Goal: Task Accomplishment & Management: Manage account settings

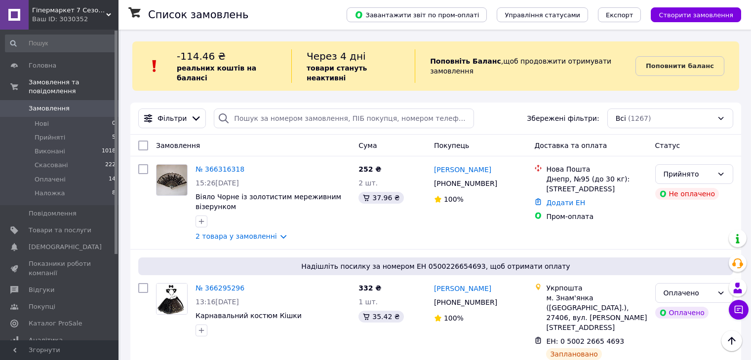
scroll to position [543, 0]
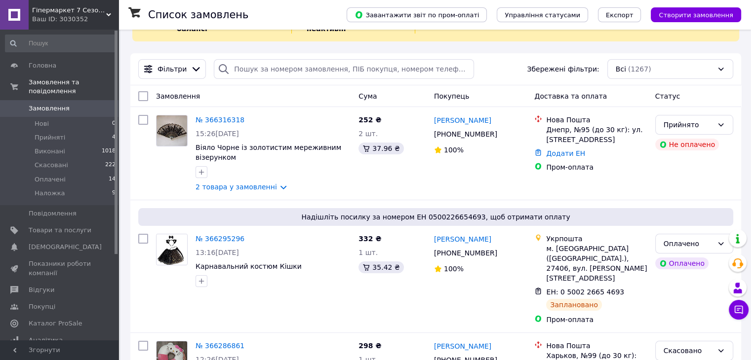
scroll to position [99, 0]
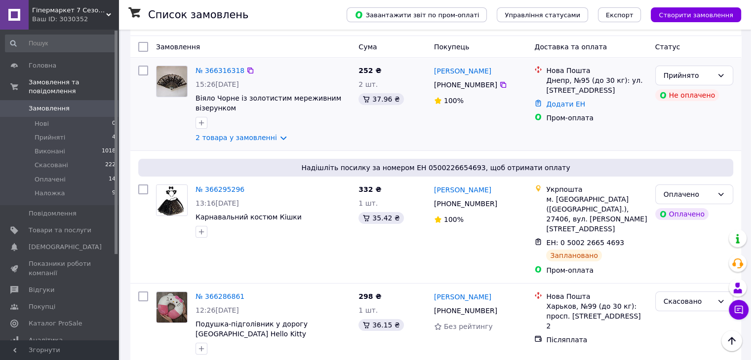
drag, startPoint x: 131, startPoint y: 125, endPoint x: 136, endPoint y: 141, distance: 16.7
click at [131, 125] on div "№ 366316318 15:26, 12.10.2025 Віяло Чорне із золотистим мереживним візерунком 2…" at bounding box center [435, 104] width 611 height 93
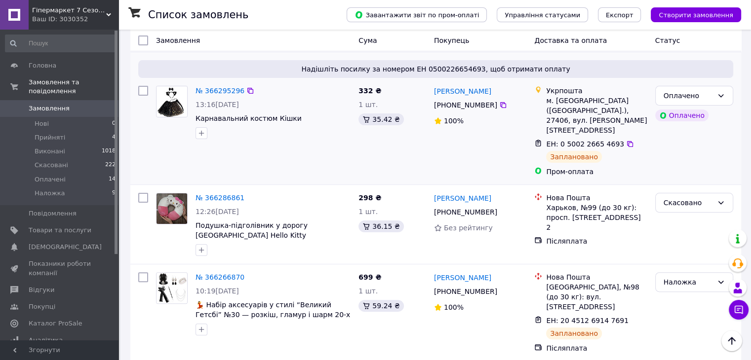
scroll to position [296, 0]
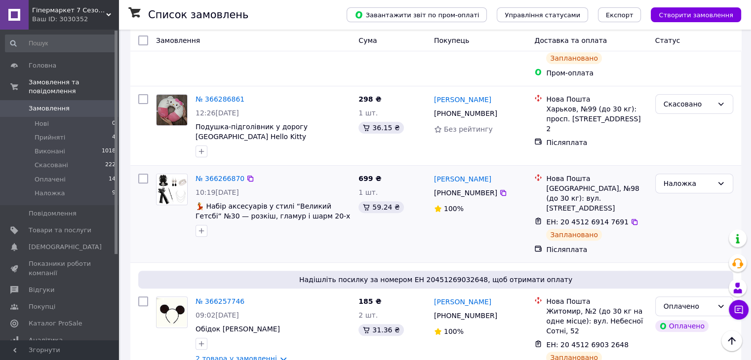
click at [174, 174] on img at bounding box center [171, 189] width 31 height 31
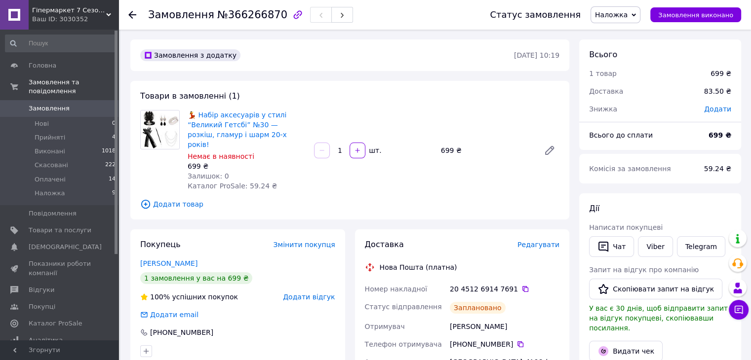
click at [152, 129] on img at bounding box center [160, 130] width 39 height 39
click at [199, 127] on link "💃 Набір аксесуарів у стилі “Великий Гетсбі” №30 — розкіш, гламур і шарм 20-х ро…" at bounding box center [237, 130] width 99 height 38
click at [138, 15] on div at bounding box center [138, 15] width 20 height 30
click at [131, 17] on icon at bounding box center [132, 15] width 8 height 8
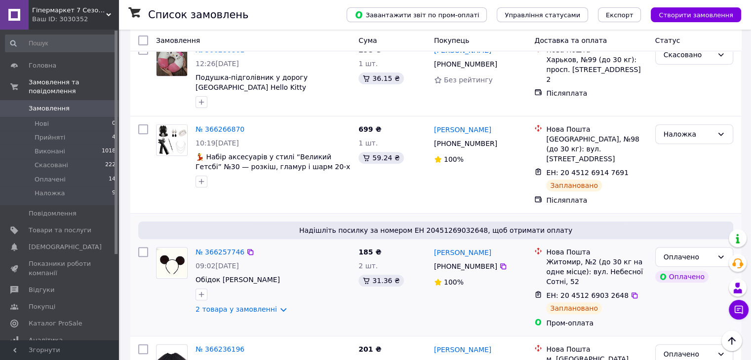
scroll to position [444, 0]
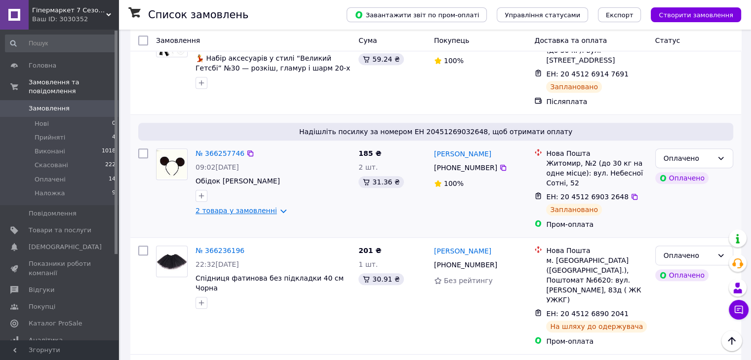
click at [273, 207] on link "2 товара у замовленні" at bounding box center [235, 211] width 81 height 8
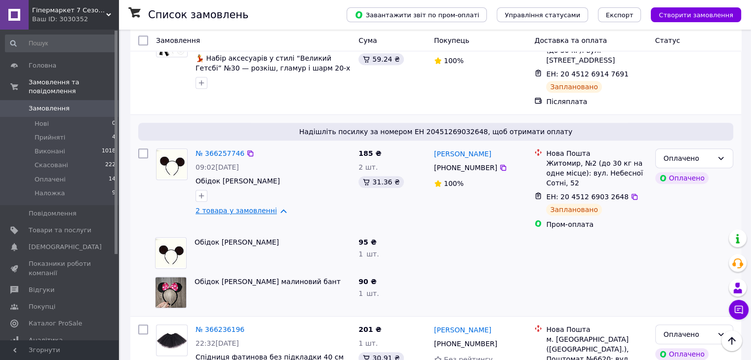
click at [273, 207] on link "2 товара у замовленні" at bounding box center [235, 211] width 81 height 8
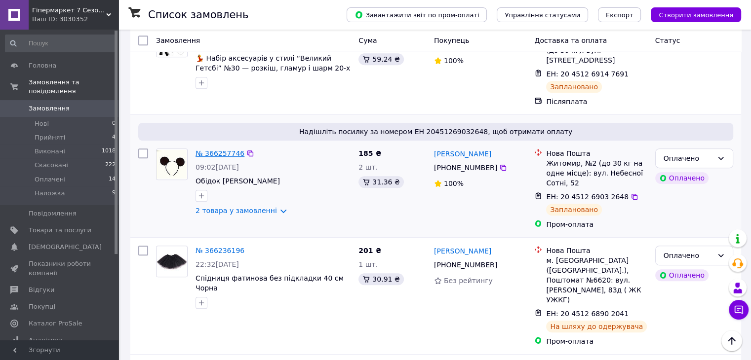
click at [219, 150] on link "№ 366257746" at bounding box center [219, 154] width 49 height 8
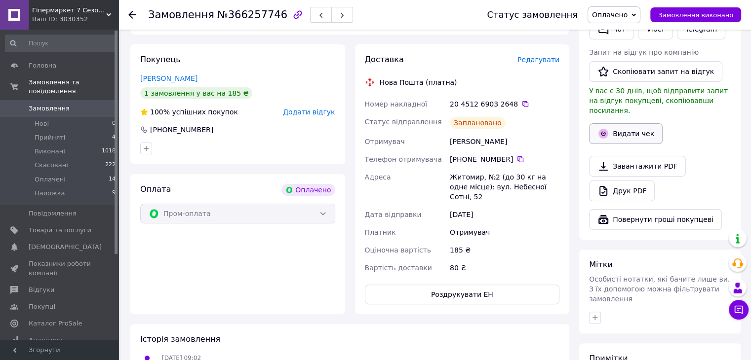
scroll to position [155, 0]
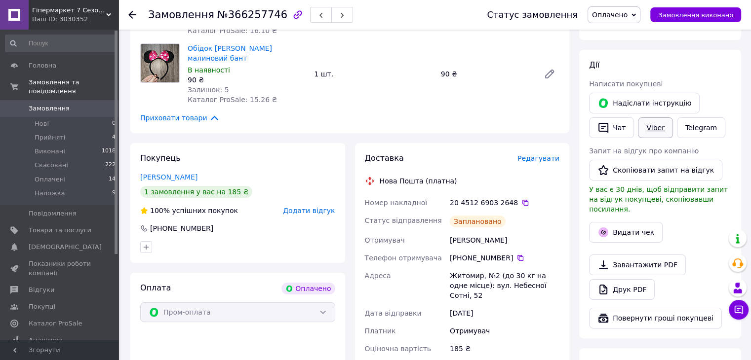
click at [650, 131] on link "Viber" at bounding box center [655, 127] width 35 height 21
drag, startPoint x: 128, startPoint y: 129, endPoint x: 144, endPoint y: 141, distance: 19.9
click at [128, 129] on div "Замовлення з каталогу Оплачено 12.10.2025 • 09:02 Товари в замовленні (2) Обідо…" at bounding box center [349, 270] width 449 height 712
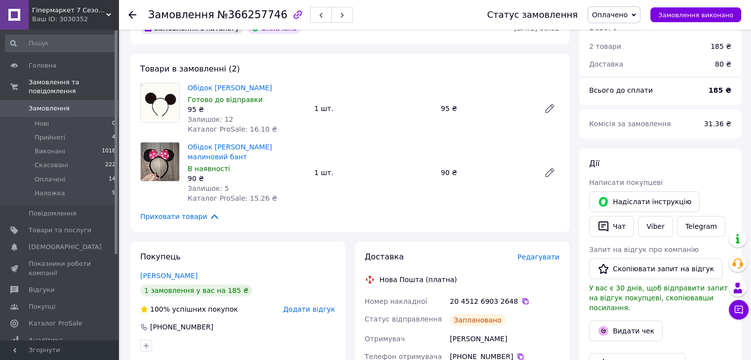
scroll to position [7, 0]
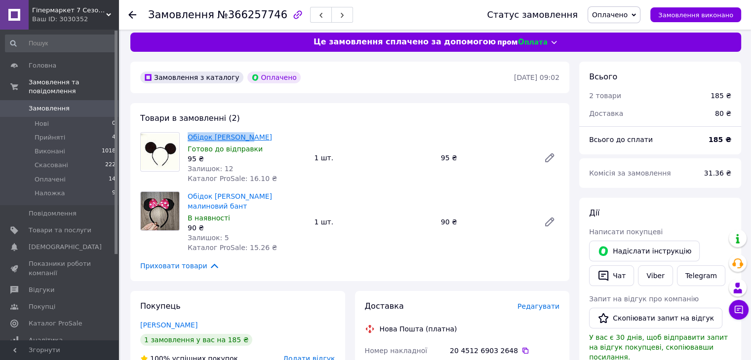
drag, startPoint x: 248, startPoint y: 137, endPoint x: 188, endPoint y: 138, distance: 59.7
click at [188, 138] on span "Обідок [PERSON_NAME]" at bounding box center [247, 137] width 118 height 10
copy link "Обідок [PERSON_NAME]"
drag, startPoint x: 128, startPoint y: 240, endPoint x: 150, endPoint y: 233, distance: 23.3
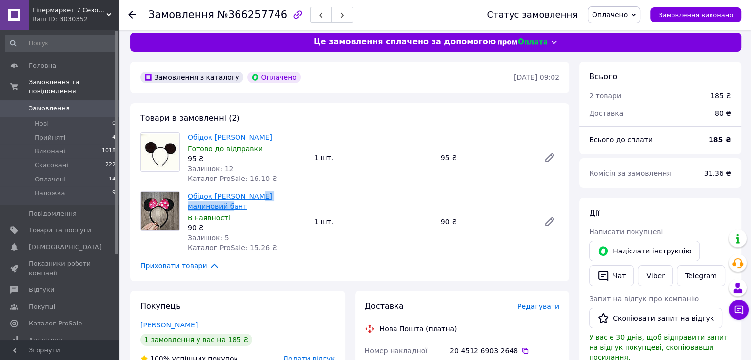
drag, startPoint x: 304, startPoint y: 196, endPoint x: 249, endPoint y: 199, distance: 54.9
click at [249, 199] on span "Обідок Мінні Маус малиновий бант" at bounding box center [247, 202] width 118 height 20
copy link "малиновий бант"
drag, startPoint x: 575, startPoint y: 330, endPoint x: 575, endPoint y: 322, distance: 8.4
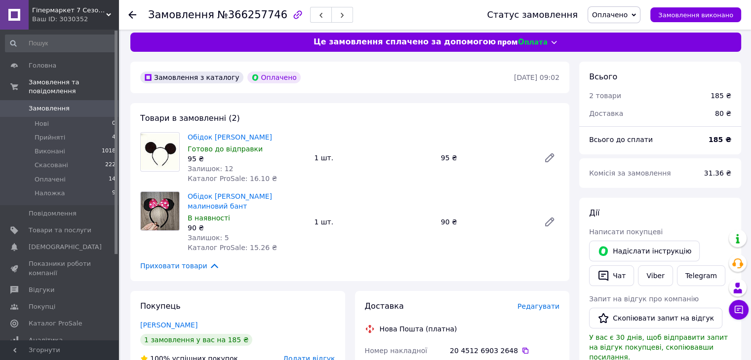
scroll to position [106, 0]
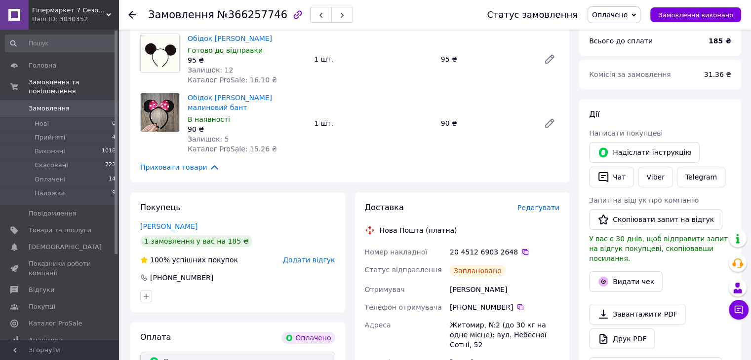
click at [521, 248] on icon at bounding box center [525, 252] width 8 height 8
click at [127, 9] on div "Замовлення №366257746 Статус замовлення Оплачено Прийнято Виконано Скасовано На…" at bounding box center [434, 15] width 632 height 30
click at [130, 11] on icon at bounding box center [132, 15] width 8 height 8
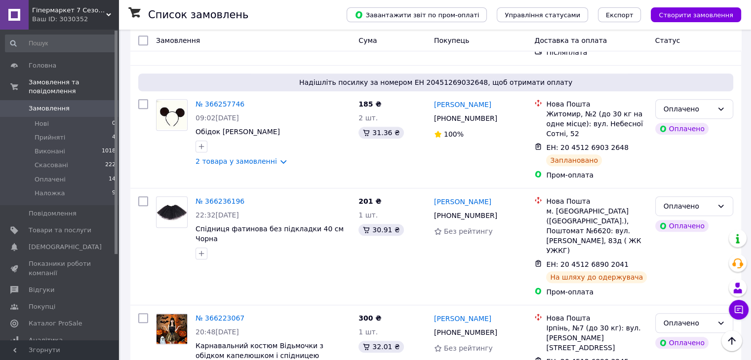
scroll to position [543, 0]
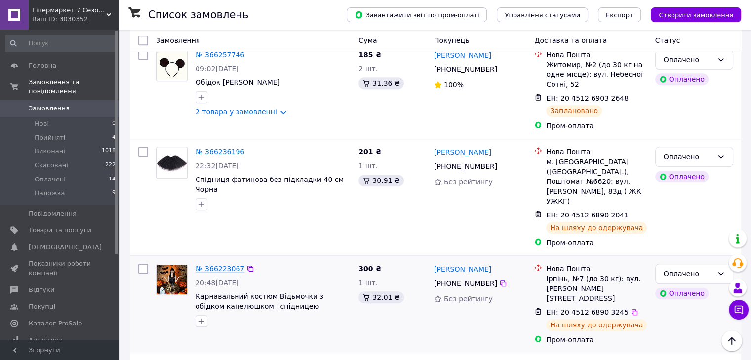
click at [227, 265] on link "№ 366223067" at bounding box center [219, 269] width 49 height 8
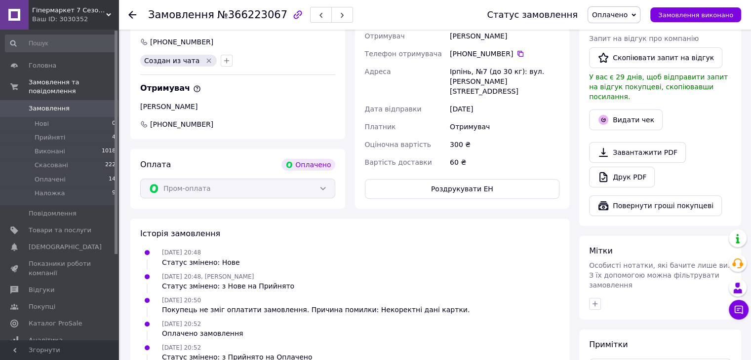
scroll to position [193, 0]
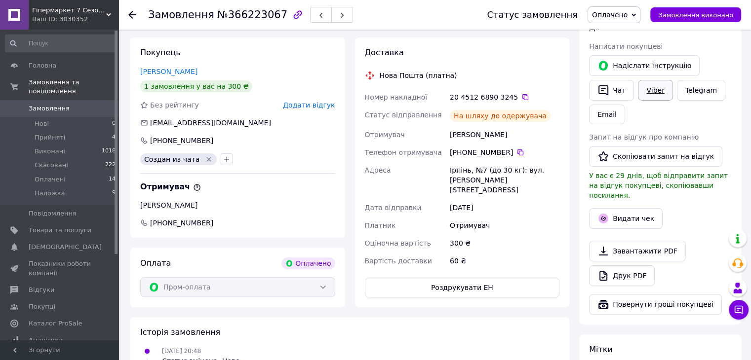
click at [653, 93] on link "Viber" at bounding box center [655, 90] width 35 height 21
click at [132, 168] on div "Покупець Миколайович Василь 1 замовлення у вас на 300 ₴ Без рейтингу Додати від…" at bounding box center [237, 138] width 215 height 201
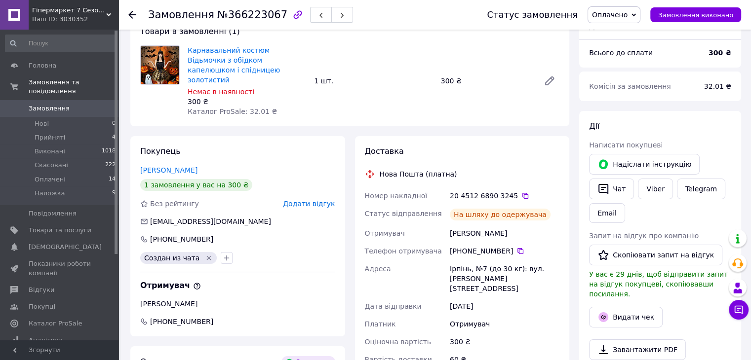
scroll to position [44, 0]
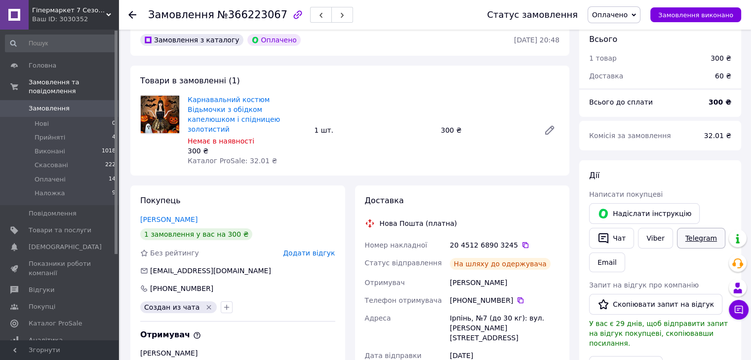
click at [692, 237] on link "Telegram" at bounding box center [701, 238] width 48 height 21
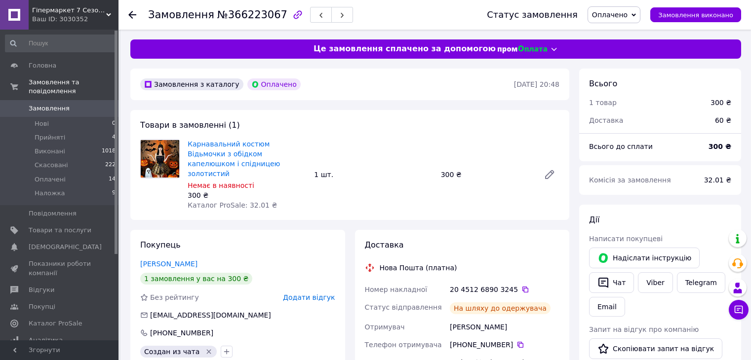
scroll to position [44, 0]
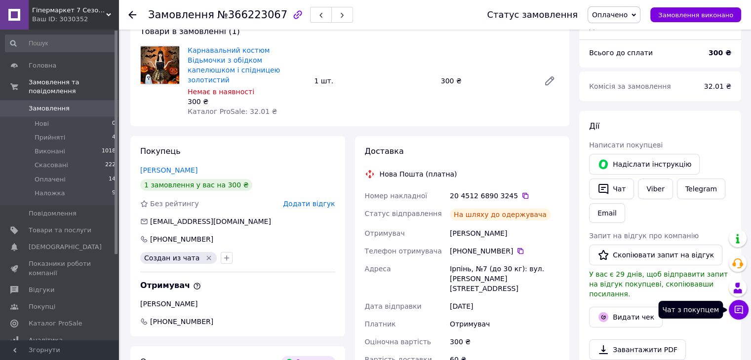
click at [737, 306] on icon at bounding box center [738, 310] width 8 height 8
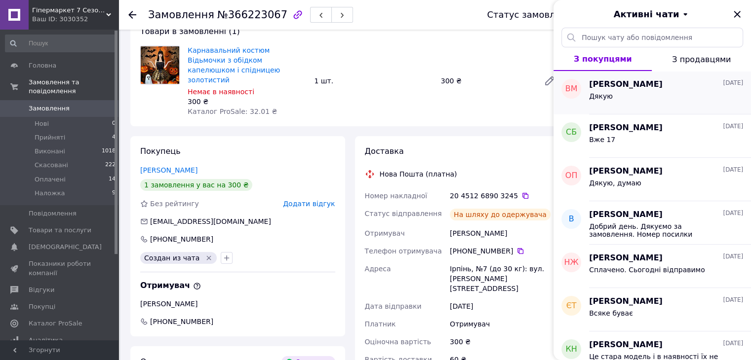
click at [647, 107] on div "[PERSON_NAME] [DATE] Дякую" at bounding box center [670, 92] width 162 height 43
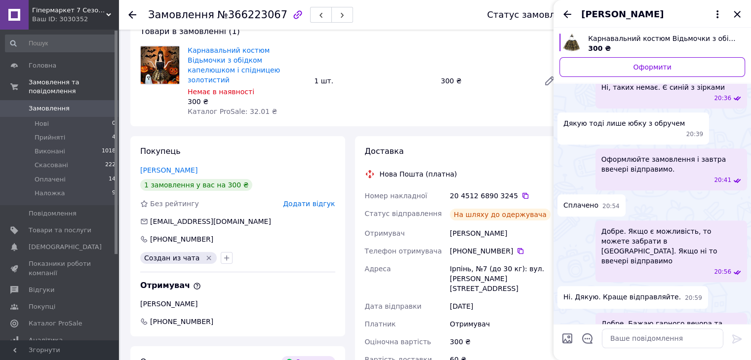
scroll to position [663, 0]
click at [521, 192] on icon at bounding box center [525, 196] width 8 height 8
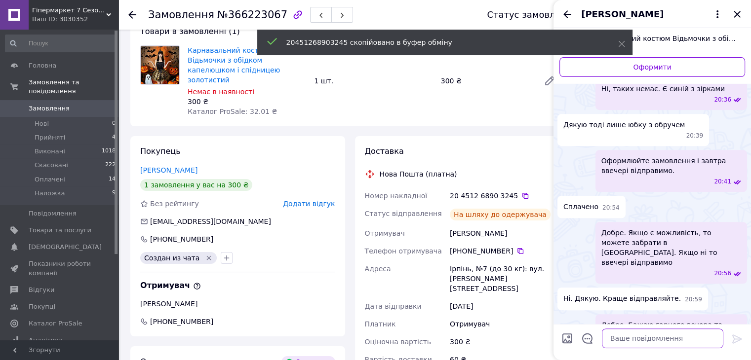
click at [648, 344] on textarea at bounding box center [662, 339] width 121 height 20
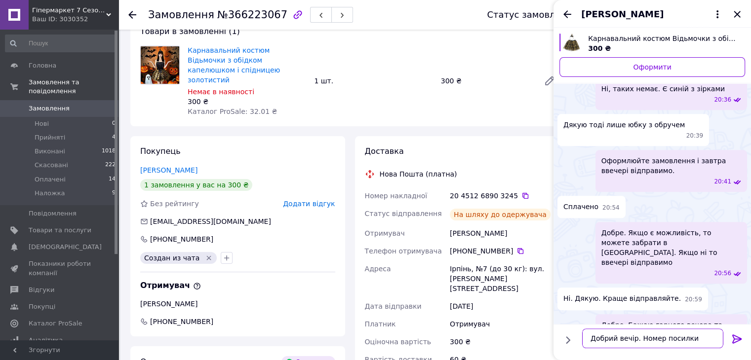
paste textarea "20451268903245"
type textarea "Добрий вечір. Номер посилки 20451268903245"
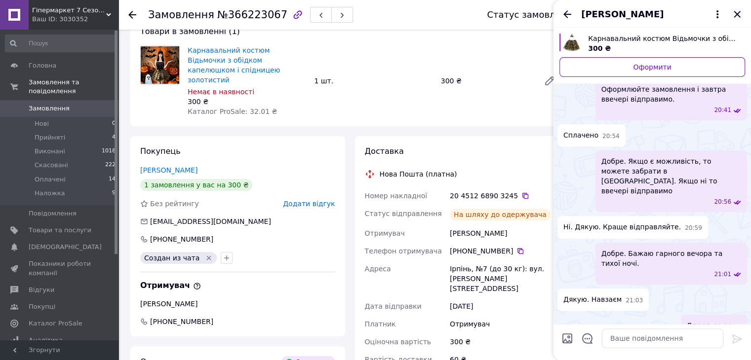
click at [734, 15] on icon "Закрити" at bounding box center [737, 14] width 12 height 12
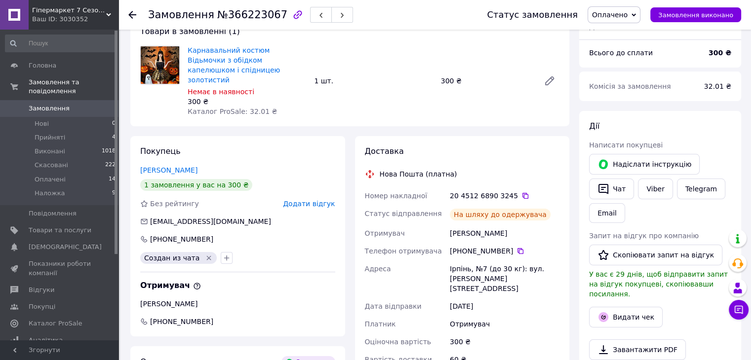
click at [132, 13] on icon at bounding box center [132, 15] width 8 height 8
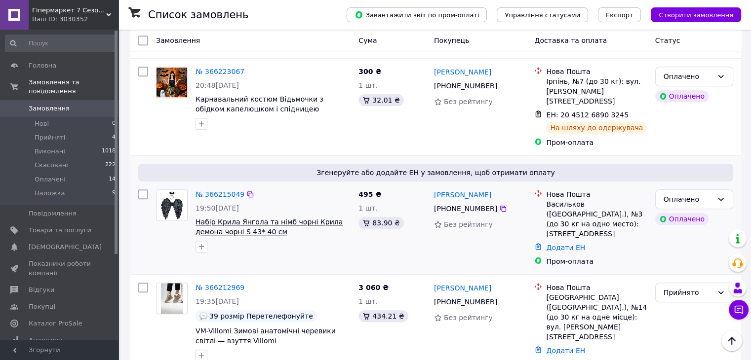
scroll to position [839, 0]
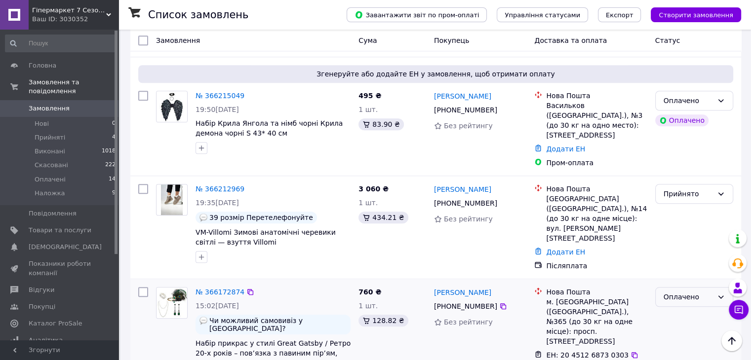
click at [683, 292] on div "Оплачено" at bounding box center [687, 297] width 49 height 11
click at [688, 251] on li "Виконано" at bounding box center [693, 252] width 77 height 18
click at [223, 288] on link "№ 366172874" at bounding box center [219, 292] width 49 height 8
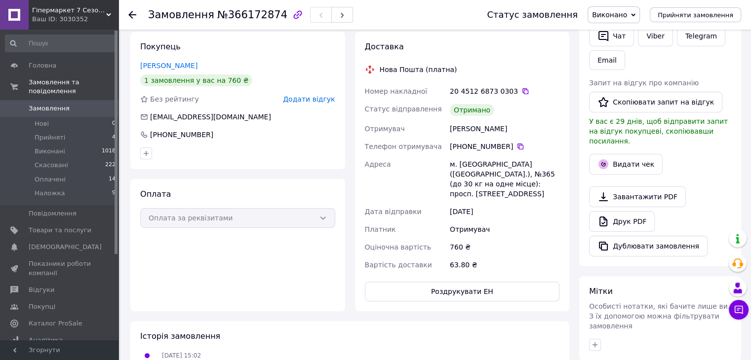
scroll to position [94, 0]
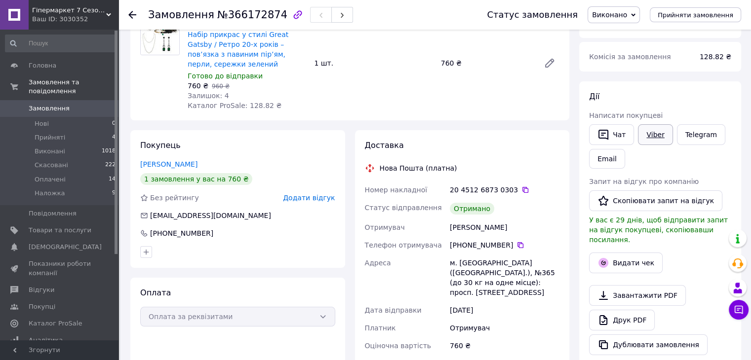
click at [646, 133] on link "Viber" at bounding box center [655, 134] width 35 height 21
click at [134, 108] on div "Товари в замовленні (1) −21% Набір прикрас у стилі Great Gatsby / Ретро 20-х ро…" at bounding box center [349, 54] width 439 height 134
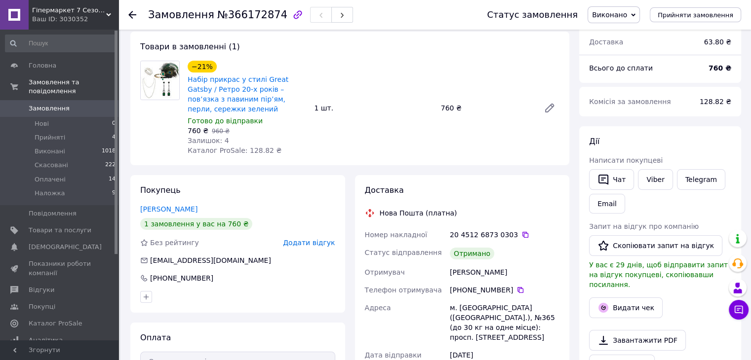
scroll to position [0, 0]
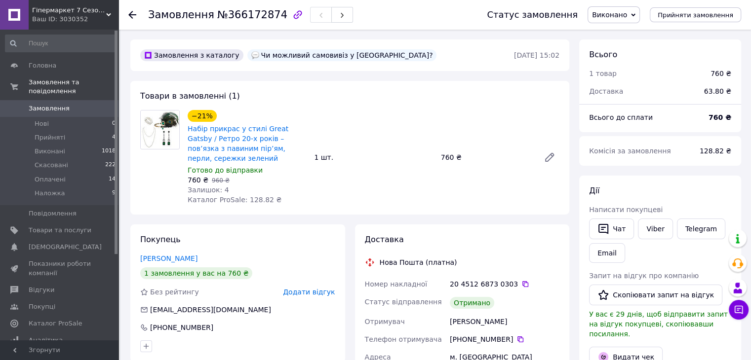
click at [132, 8] on div at bounding box center [138, 15] width 20 height 30
click at [134, 15] on icon at bounding box center [132, 15] width 8 height 8
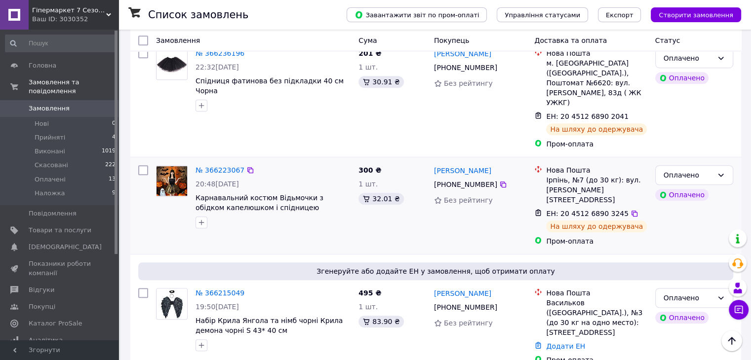
scroll to position [790, 0]
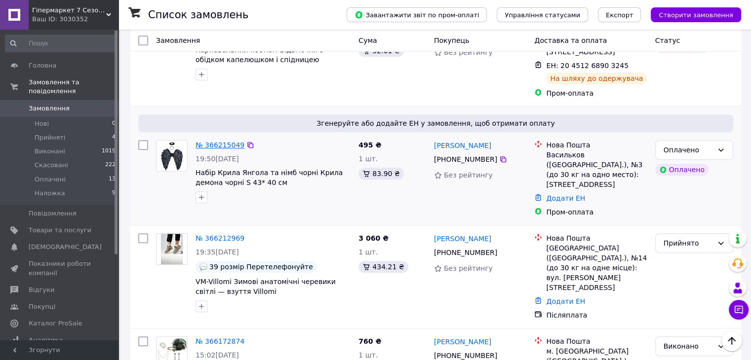
click at [209, 141] on link "№ 366215049" at bounding box center [219, 145] width 49 height 8
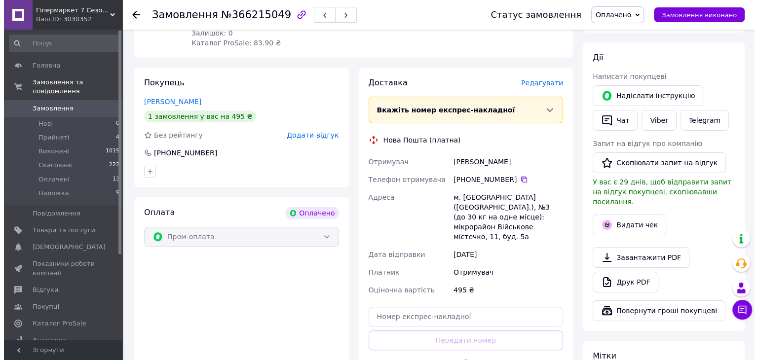
scroll to position [113, 0]
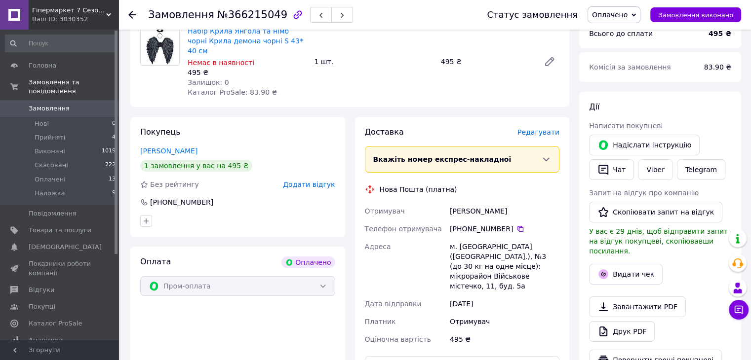
click at [545, 128] on span "Редагувати" at bounding box center [538, 132] width 42 height 8
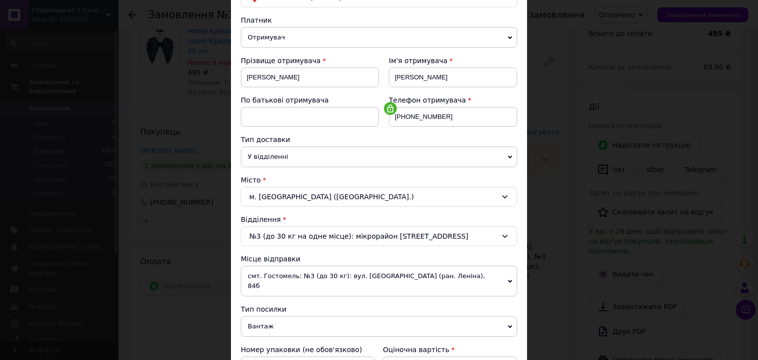
scroll to position [148, 0]
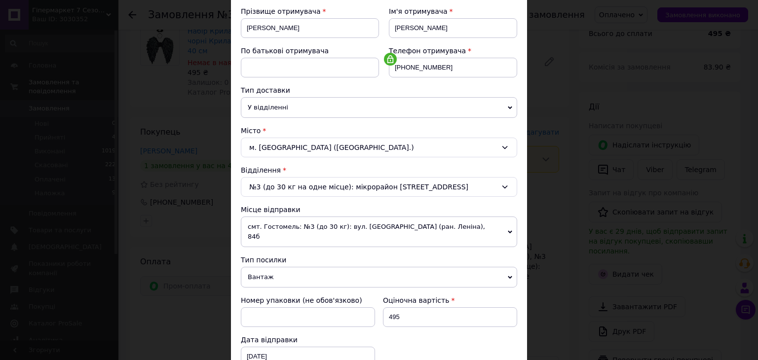
click at [332, 226] on span "смт. Гостомель: №3 (до 30 кг): вул. [GEOGRAPHIC_DATA] (ран. Леніна), 84б" at bounding box center [379, 232] width 276 height 31
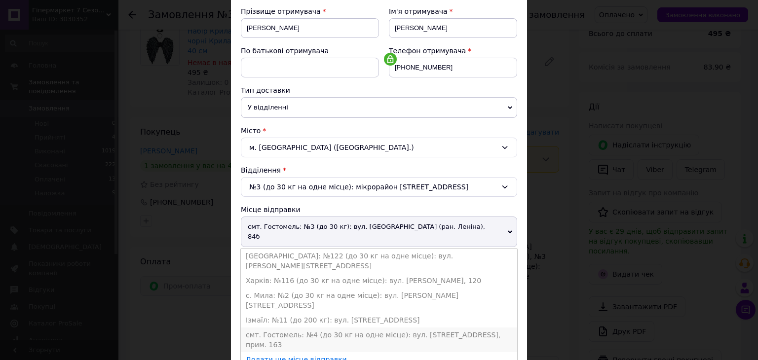
click at [314, 328] on li "смт. Гостомель: №4 (до 30 кг на одне місце): вул. [STREET_ADDRESS], прим. 163" at bounding box center [379, 340] width 276 height 25
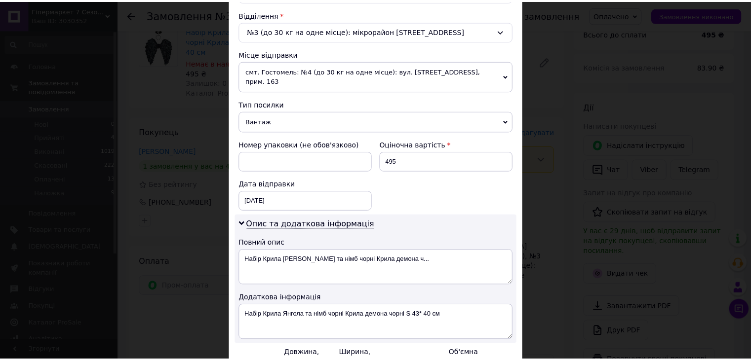
scroll to position [403, 0]
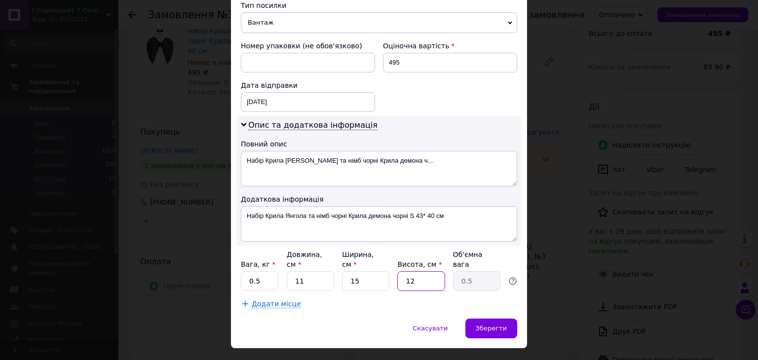
click at [386, 265] on div "Вага, кг * 0.5 Довжина, см * 11 Ширина, см * 15 Висота, см * 12 Об'ємна вага 0.5" at bounding box center [379, 270] width 276 height 41
type input "2"
type input "0.1"
type input "2"
click at [309, 271] on input "11" at bounding box center [310, 281] width 47 height 20
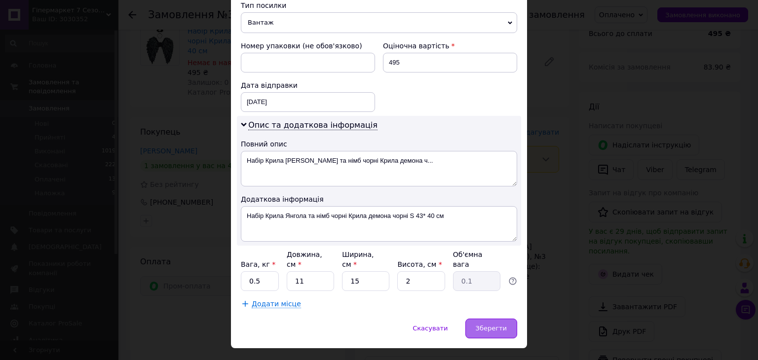
click at [487, 319] on div "Зберегти" at bounding box center [491, 329] width 52 height 20
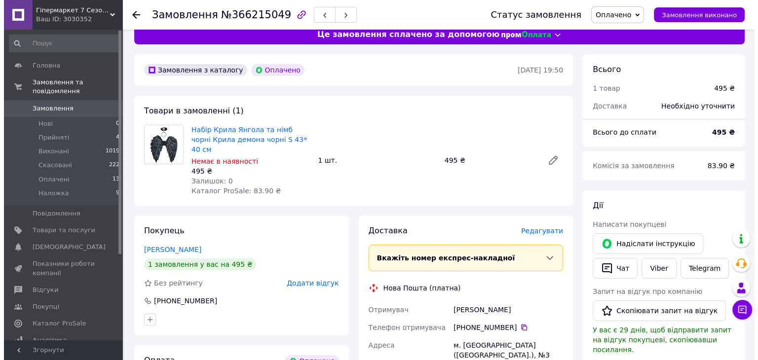
scroll to position [162, 0]
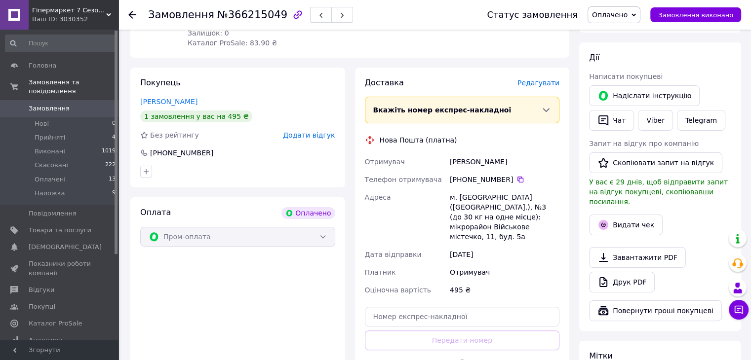
click at [541, 79] on span "Редагувати" at bounding box center [538, 83] width 42 height 8
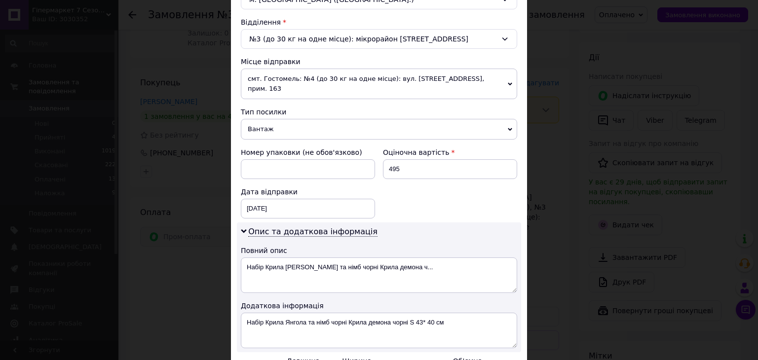
scroll to position [403, 0]
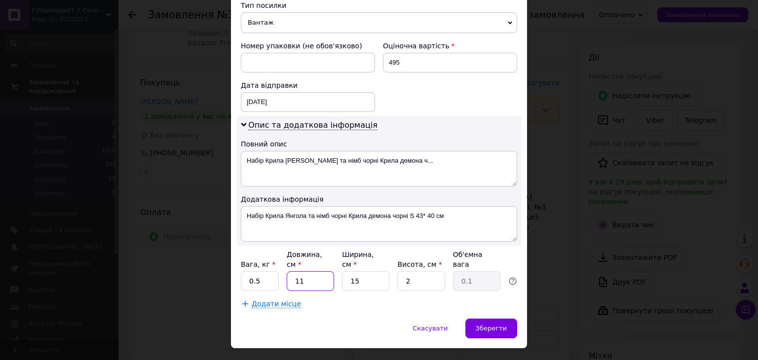
click at [294, 271] on input "11" at bounding box center [310, 281] width 47 height 20
type input "43"
type input "0.32"
type input "43"
drag, startPoint x: 349, startPoint y: 261, endPoint x: 397, endPoint y: 263, distance: 47.9
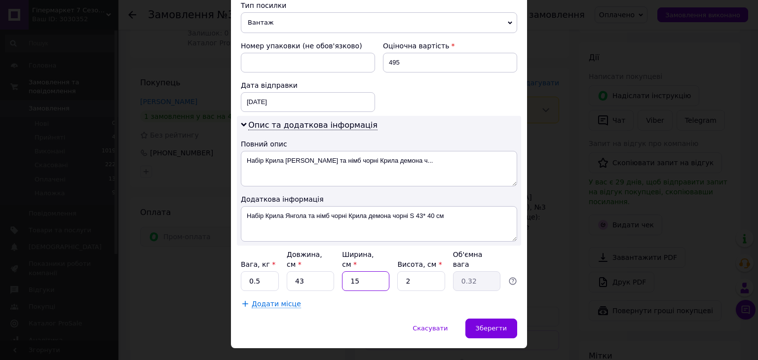
click at [397, 263] on div "Вага, кг * 0.5 Довжина, см * 43 Ширина, см * 15 Висота, см * 2 Об'ємна вага 0.32" at bounding box center [379, 270] width 276 height 41
type input "4"
type input "0.1"
type input "40"
type input "0.86"
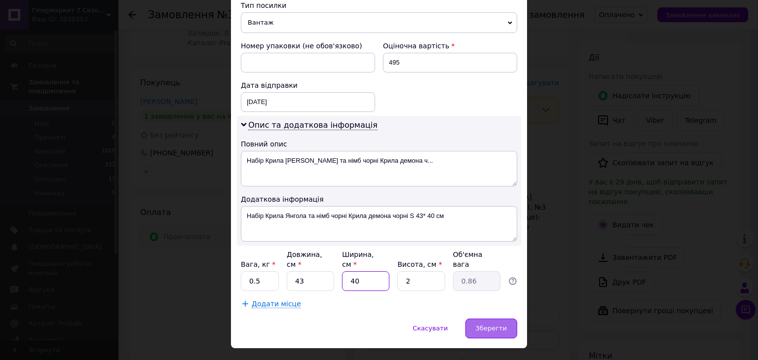
type input "40"
click at [489, 325] on span "Зберегти" at bounding box center [491, 328] width 31 height 7
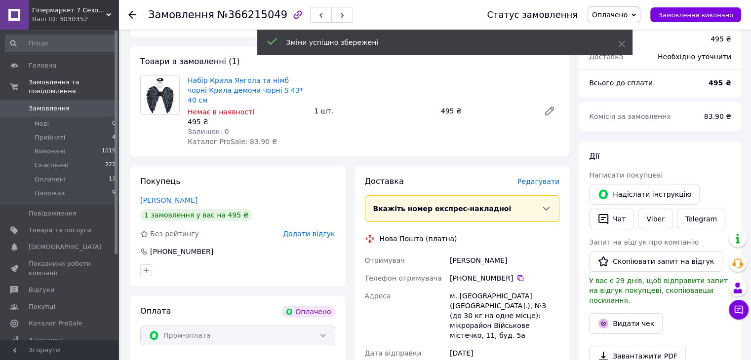
scroll to position [0, 0]
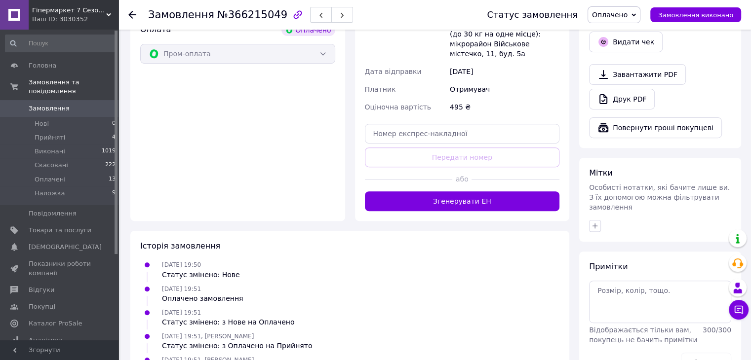
click at [503, 192] on button "Згенерувати ЕН" at bounding box center [462, 202] width 195 height 20
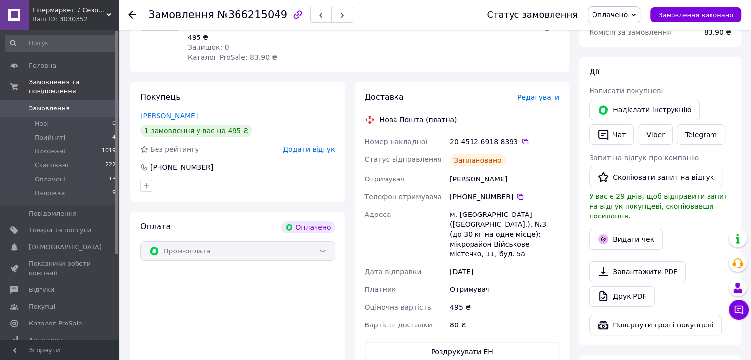
scroll to position [49, 0]
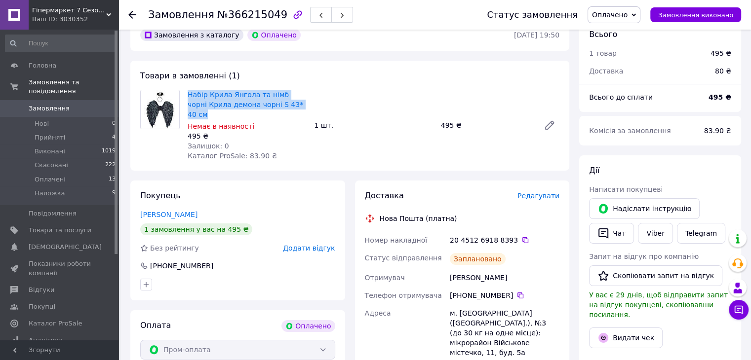
drag, startPoint x: 186, startPoint y: 89, endPoint x: 290, endPoint y: 103, distance: 105.6
click at [290, 103] on div "Набір Крила Янгола та німб чорні Крила демона чорні S 43* 40 см Немає в наявнос…" at bounding box center [247, 125] width 126 height 75
copy link "Набір Крила Янгола та німб чорні Крила демона чорні S 43* 40 см"
click at [651, 233] on link "Viber" at bounding box center [655, 233] width 35 height 21
drag, startPoint x: 570, startPoint y: 333, endPoint x: 545, endPoint y: 272, distance: 65.7
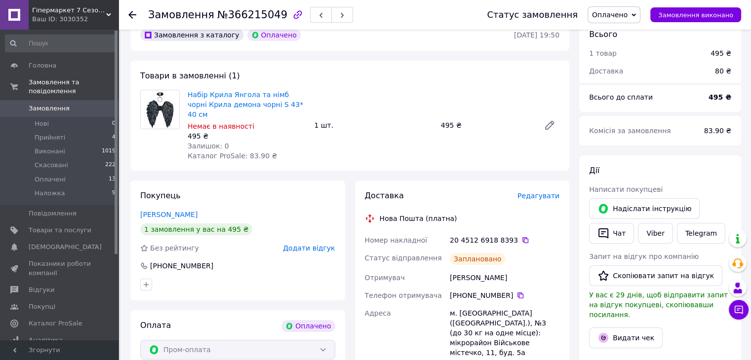
click at [571, 328] on div "Доставка Редагувати Нова Пошта (платна) Номер накладної 20 4512 6918 8393   Ста…" at bounding box center [462, 326] width 225 height 290
click at [521, 236] on icon at bounding box center [525, 240] width 8 height 8
click at [127, 13] on div "Замовлення №366215049 Статус замовлення Оплачено Прийнято Виконано Скасовано На…" at bounding box center [434, 15] width 632 height 30
click at [130, 13] on use at bounding box center [132, 15] width 8 height 8
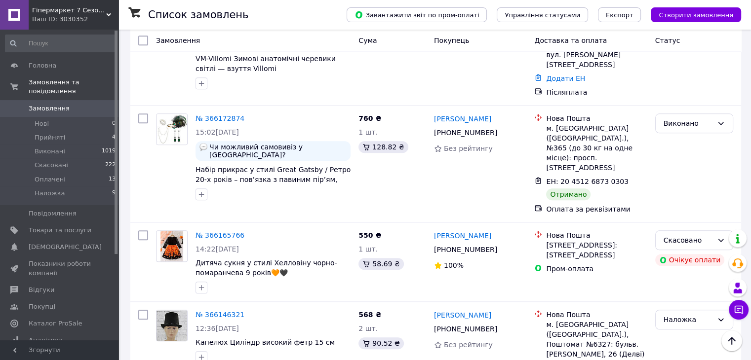
scroll to position [1086, 0]
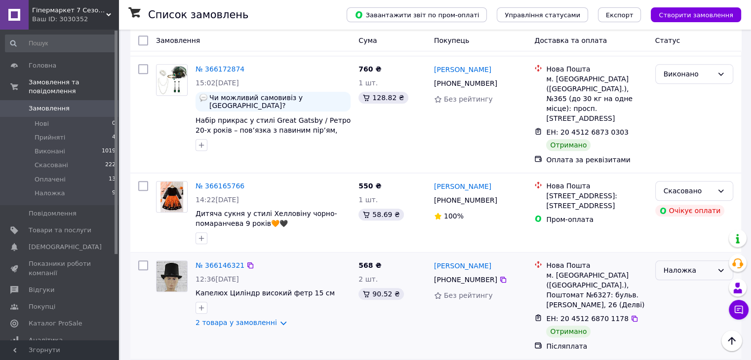
drag, startPoint x: 693, startPoint y: 153, endPoint x: 699, endPoint y: 160, distance: 10.2
click at [693, 265] on div "Наложка" at bounding box center [687, 270] width 49 height 11
click at [699, 192] on li "Виконано" at bounding box center [693, 196] width 77 height 18
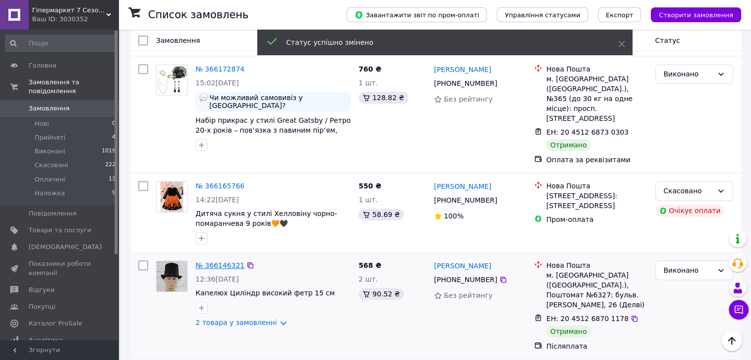
click at [221, 262] on link "№ 366146321" at bounding box center [219, 266] width 49 height 8
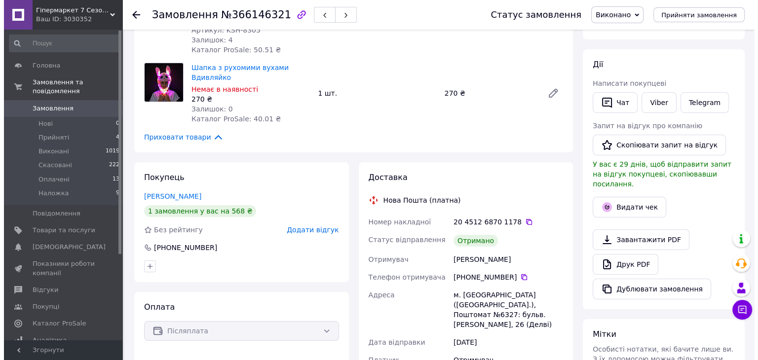
scroll to position [77, 0]
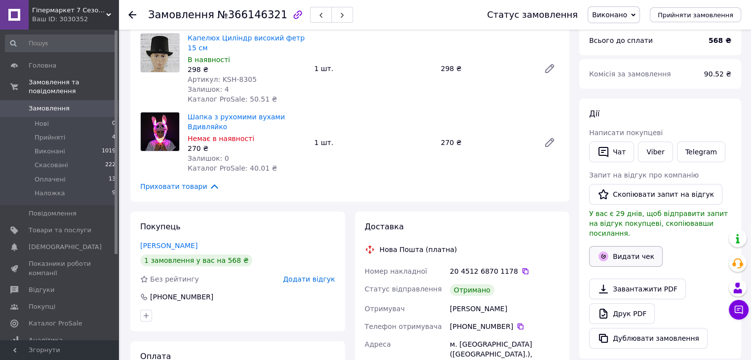
click at [644, 246] on button "Видати чек" at bounding box center [626, 256] width 74 height 21
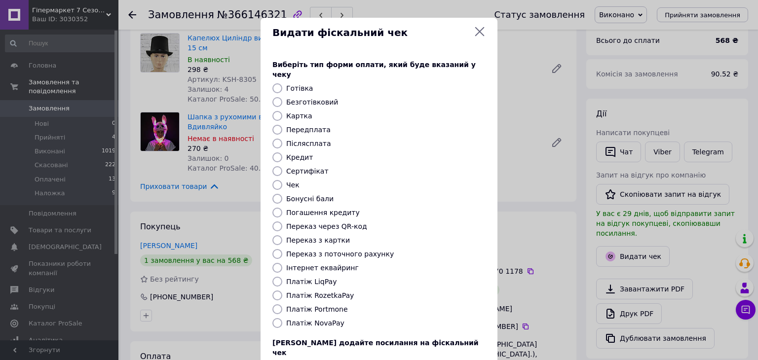
click at [310, 140] on label "Післясплата" at bounding box center [308, 144] width 45 height 8
click at [282, 139] on input "Післясплата" at bounding box center [277, 144] width 10 height 10
radio input "true"
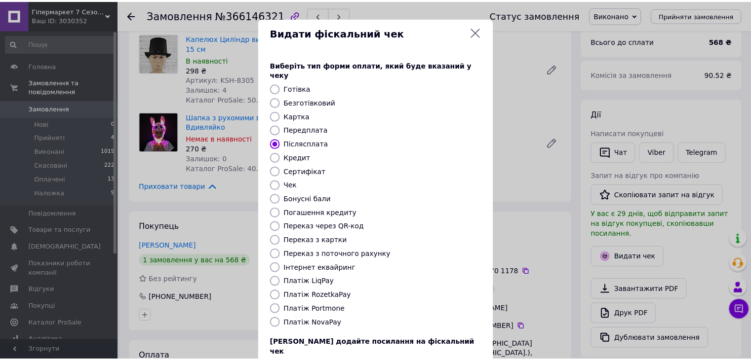
scroll to position [63, 0]
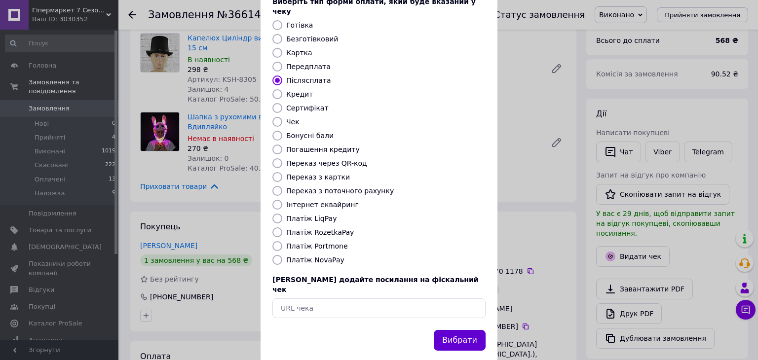
click at [473, 330] on button "Вибрати" at bounding box center [460, 340] width 52 height 21
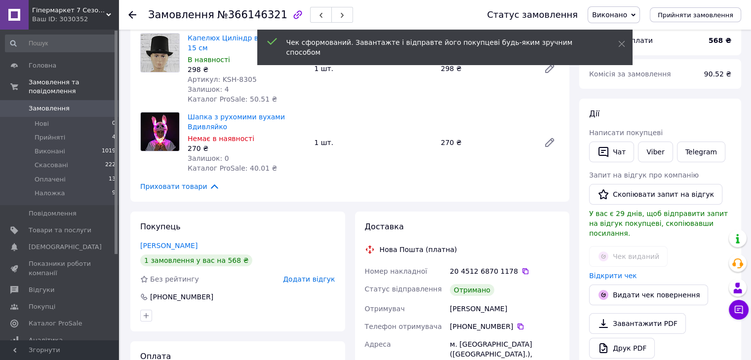
click at [134, 14] on icon at bounding box center [132, 15] width 8 height 8
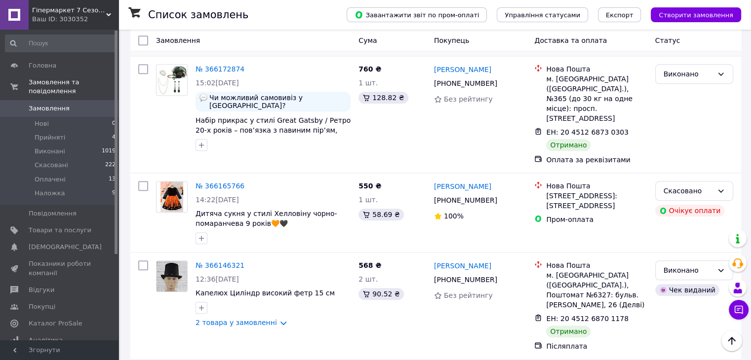
scroll to position [1185, 0]
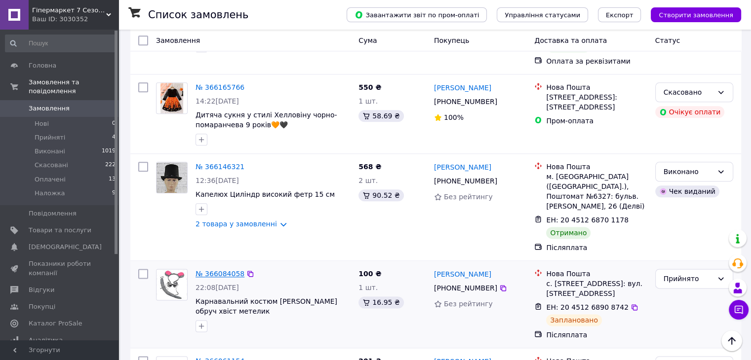
click at [211, 270] on link "№ 366084058" at bounding box center [219, 274] width 49 height 8
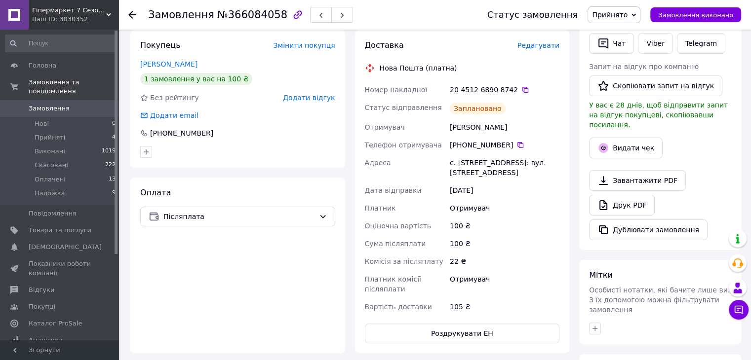
scroll to position [105, 0]
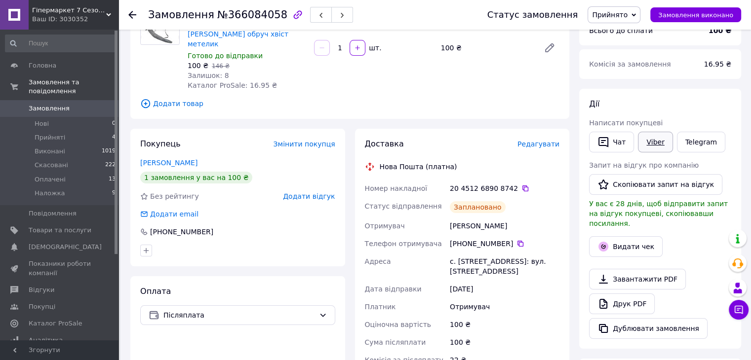
click at [647, 144] on link "Viber" at bounding box center [655, 142] width 35 height 21
drag, startPoint x: 126, startPoint y: 114, endPoint x: 132, endPoint y: 110, distance: 7.1
click at [126, 114] on div "Замовлення з додатку [DATE] 22:08 Товари в замовленні (1) −32% Карнавальний кос…" at bounding box center [349, 305] width 449 height 740
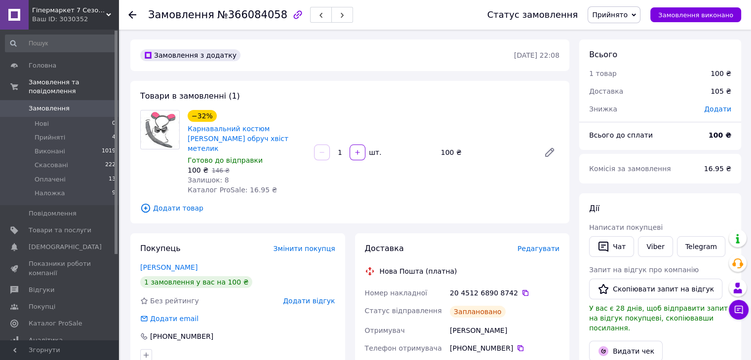
drag, startPoint x: 134, startPoint y: 177, endPoint x: 170, endPoint y: 170, distance: 36.6
click at [134, 177] on div "Товари в замовленні (1) −32% Карнавальний костюм [PERSON_NAME] обруч хвіст мете…" at bounding box center [349, 152] width 439 height 143
click at [520, 288] on div "20 4512 6890 8742" at bounding box center [505, 293] width 110 height 10
click at [521, 289] on icon at bounding box center [525, 293] width 8 height 8
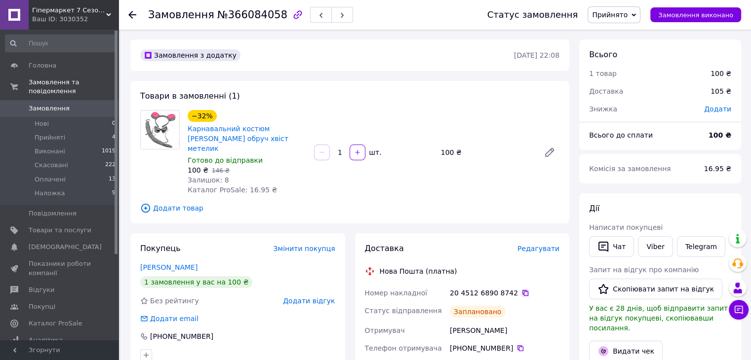
click at [522, 290] on icon at bounding box center [525, 293] width 6 height 6
click at [130, 168] on div "Товари в замовленні (1) −32% Карнавальний костюм [PERSON_NAME] обруч хвіст мете…" at bounding box center [349, 152] width 439 height 143
drag, startPoint x: 290, startPoint y: 137, endPoint x: 186, endPoint y: 131, distance: 104.8
click at [186, 131] on div "−32% Карнавальний костюм [PERSON_NAME] обруч хвіст метелик Готово до відправки …" at bounding box center [247, 152] width 126 height 89
copy link "Карнавальний костюм [PERSON_NAME] обруч хвіст метелик"
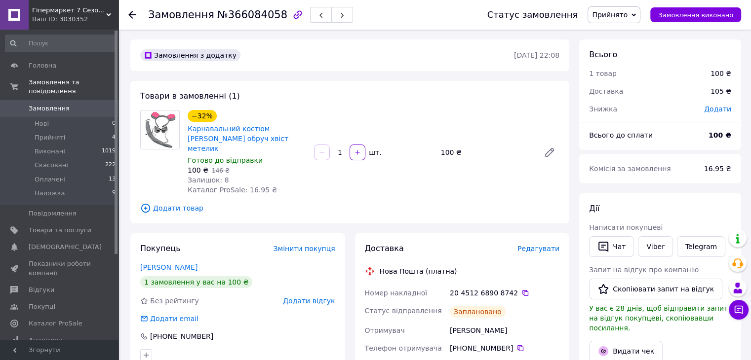
click at [138, 16] on div at bounding box center [138, 15] width 20 height 30
click at [134, 16] on icon at bounding box center [132, 15] width 8 height 8
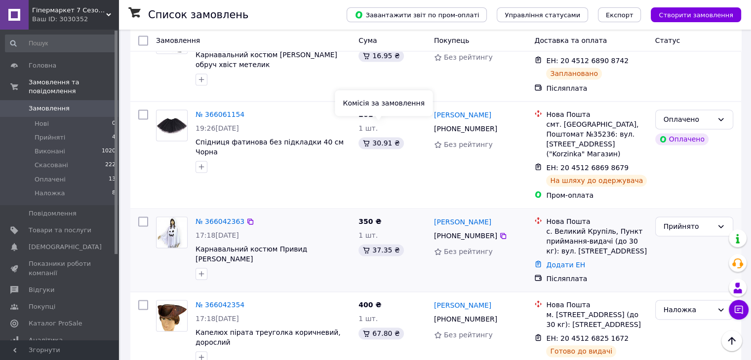
scroll to position [1530, 0]
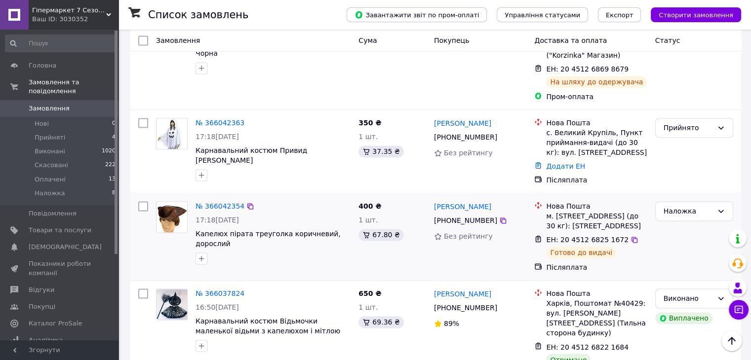
drag, startPoint x: 625, startPoint y: 126, endPoint x: 625, endPoint y: 121, distance: 5.4
click at [630, 236] on icon at bounding box center [634, 240] width 8 height 8
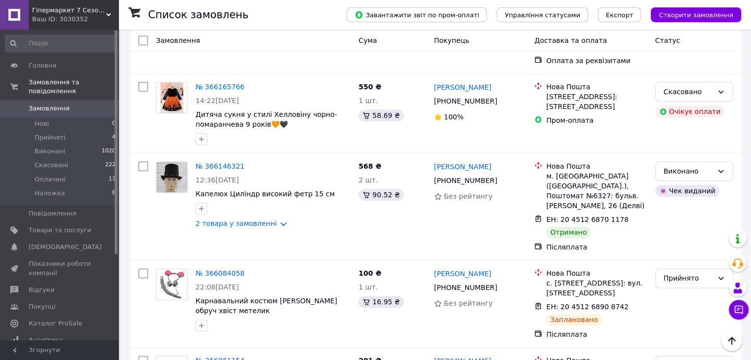
scroll to position [1284, 0]
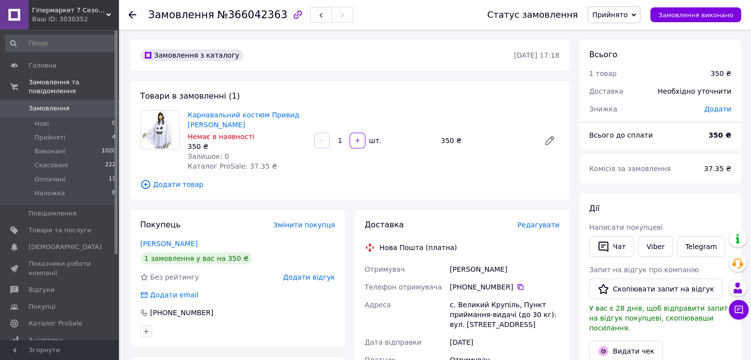
click at [636, 13] on icon at bounding box center [633, 15] width 4 height 4
click at [633, 50] on li "Скасовано" at bounding box center [614, 49] width 52 height 15
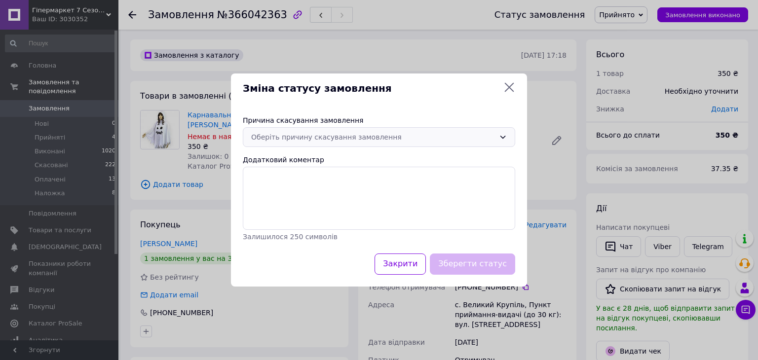
click at [410, 142] on div "Оберіть причину скасування замовлення" at bounding box center [373, 137] width 244 height 11
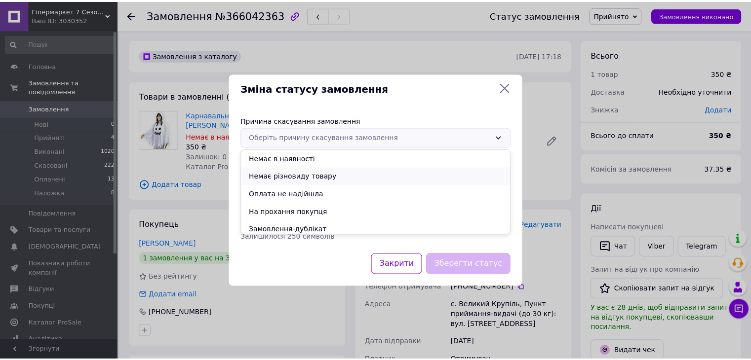
scroll to position [39, 0]
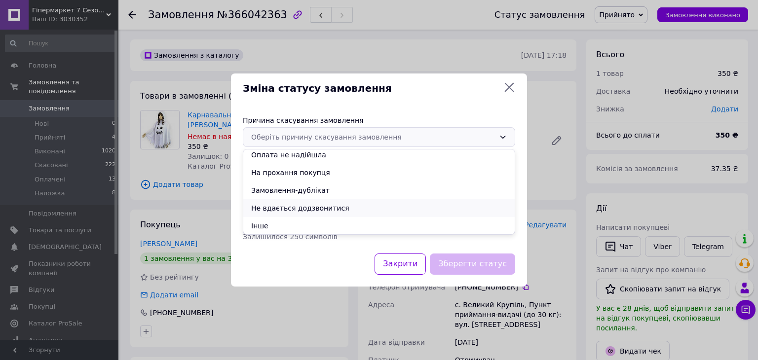
click at [337, 208] on li "Не вдається додзвонитися" at bounding box center [378, 208] width 271 height 18
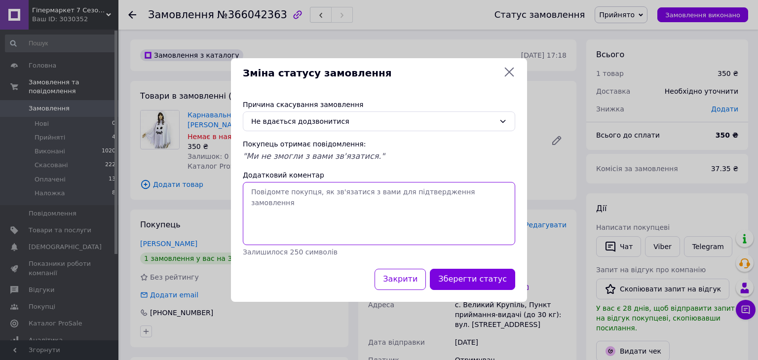
click at [322, 218] on textarea "Додатковий коментар" at bounding box center [379, 213] width 272 height 63
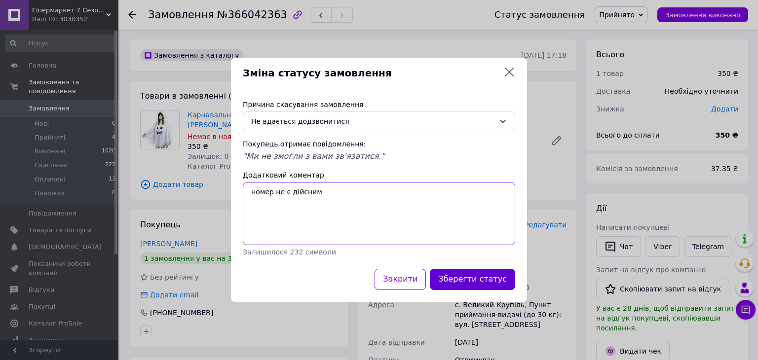
type textarea "номер не є дійсним"
click at [470, 285] on button "Зберегти статус" at bounding box center [472, 279] width 85 height 21
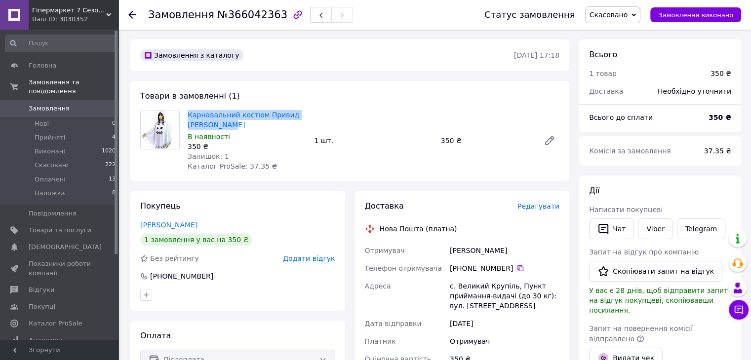
drag, startPoint x: 211, startPoint y: 125, endPoint x: 176, endPoint y: 114, distance: 36.8
click at [176, 114] on div "Карнавальний костюм Привид [PERSON_NAME] В наявності 350 ₴ Залишок: 1 Каталог P…" at bounding box center [349, 140] width 427 height 61
copy div "Карнавальний костюм Привид [PERSON_NAME]"
click at [133, 18] on icon at bounding box center [132, 15] width 8 height 8
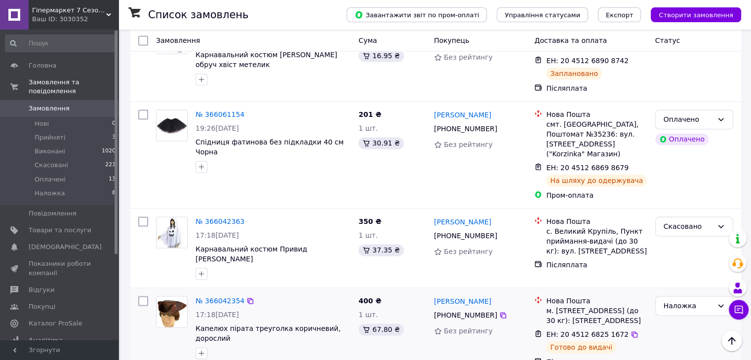
scroll to position [1234, 0]
